Goal: Task Accomplishment & Management: Manage account settings

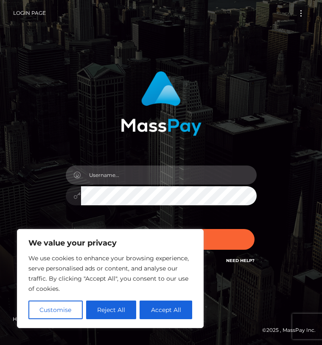
click at [173, 180] on input "text" at bounding box center [168, 175] width 175 height 19
type input "[EMAIL_ADDRESS][DOMAIN_NAME]"
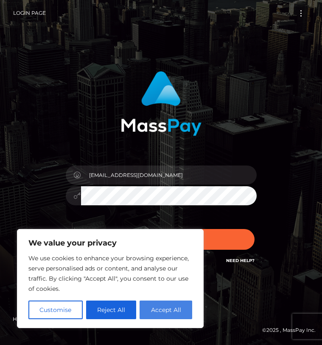
click at [153, 309] on button "Accept All" at bounding box center [165, 310] width 53 height 19
checkbox input "true"
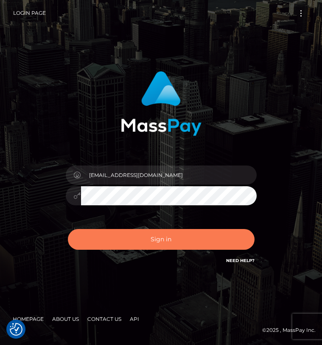
click at [172, 236] on button "Sign in" at bounding box center [161, 239] width 186 height 21
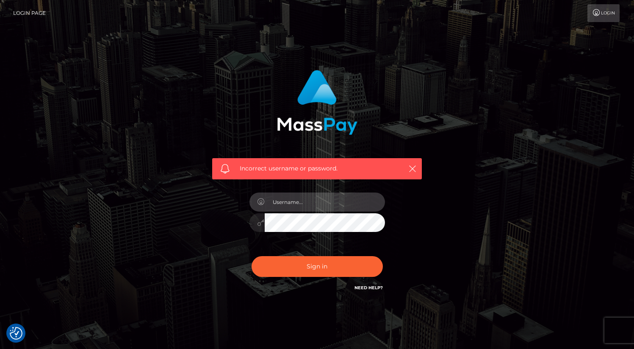
click at [293, 203] on input "text" at bounding box center [325, 201] width 120 height 19
type input "aGVsbG8udGl0dHliYmdAZ21haWwuY29t"
click at [315, 202] on input "aGVsbG8udGl0dHliYmdAZ21haWwuY29t" at bounding box center [325, 201] width 120 height 19
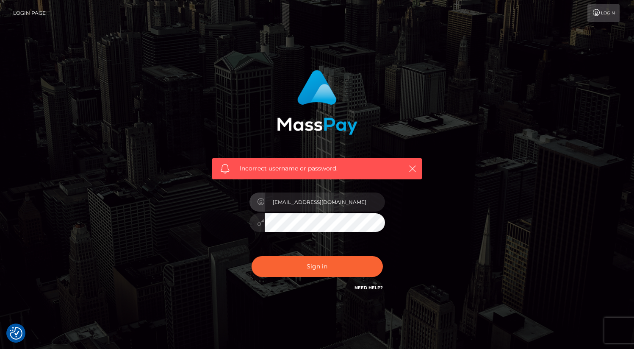
type input "[EMAIL_ADDRESS][DOMAIN_NAME]"
click at [252, 256] on button "Sign in" at bounding box center [317, 266] width 131 height 21
click at [362, 288] on link "Need Help?" at bounding box center [369, 288] width 28 height 6
click at [377, 287] on link "Need Help?" at bounding box center [369, 288] width 28 height 6
